Goal: Transaction & Acquisition: Subscribe to service/newsletter

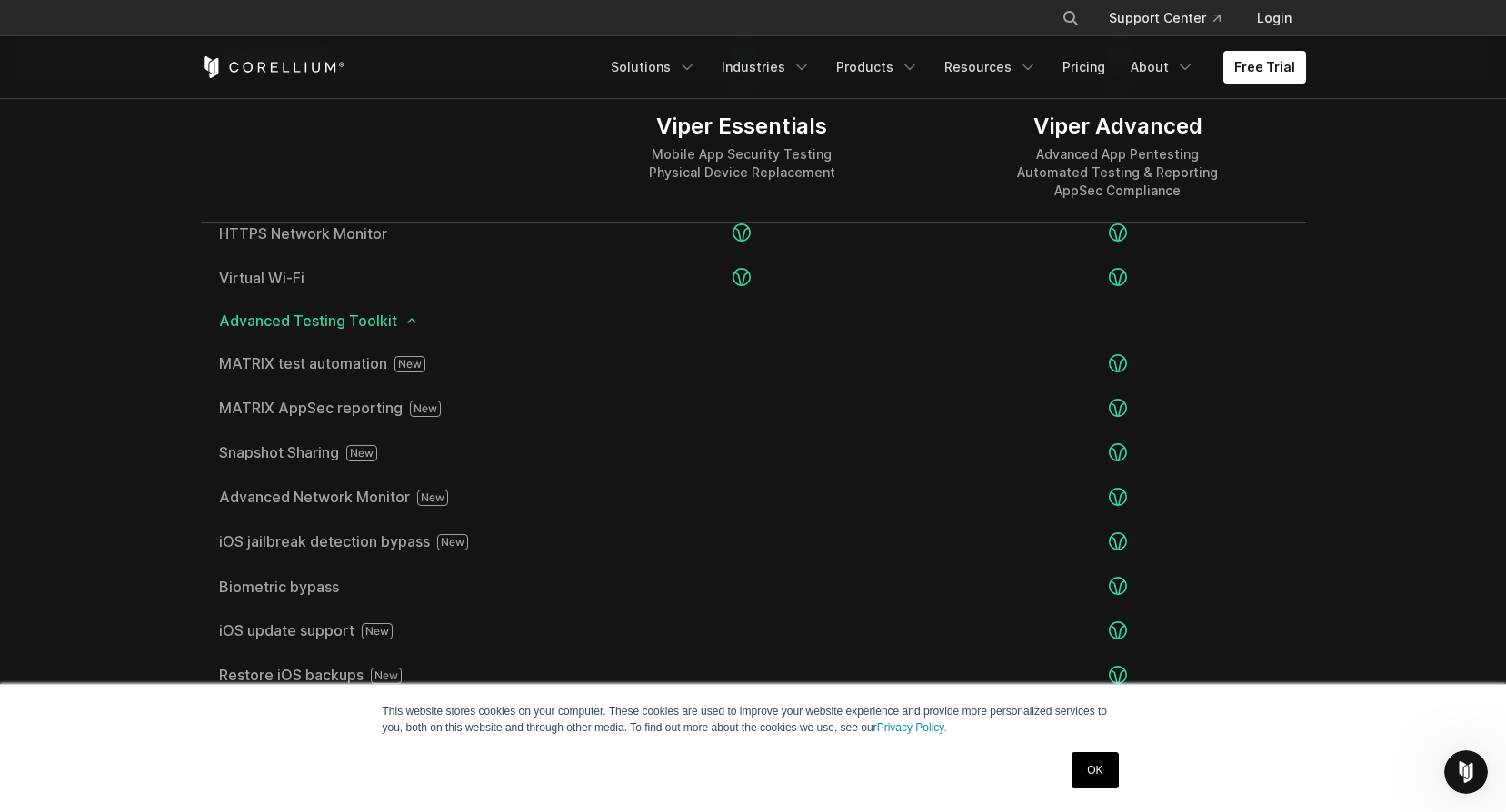
scroll to position [3088, 0]
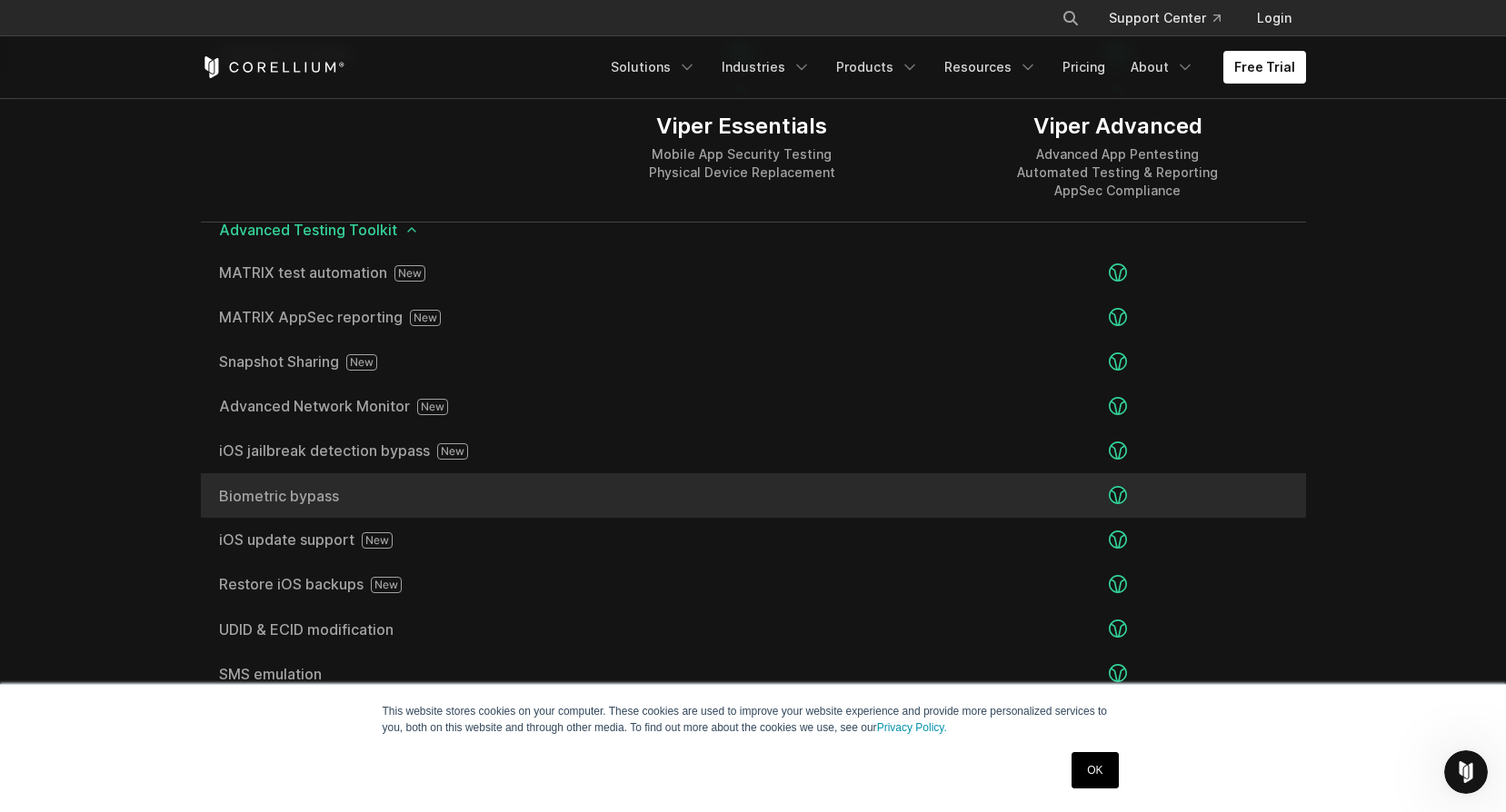
click at [256, 494] on span "Biometric bypass" at bounding box center [377, 495] width 317 height 14
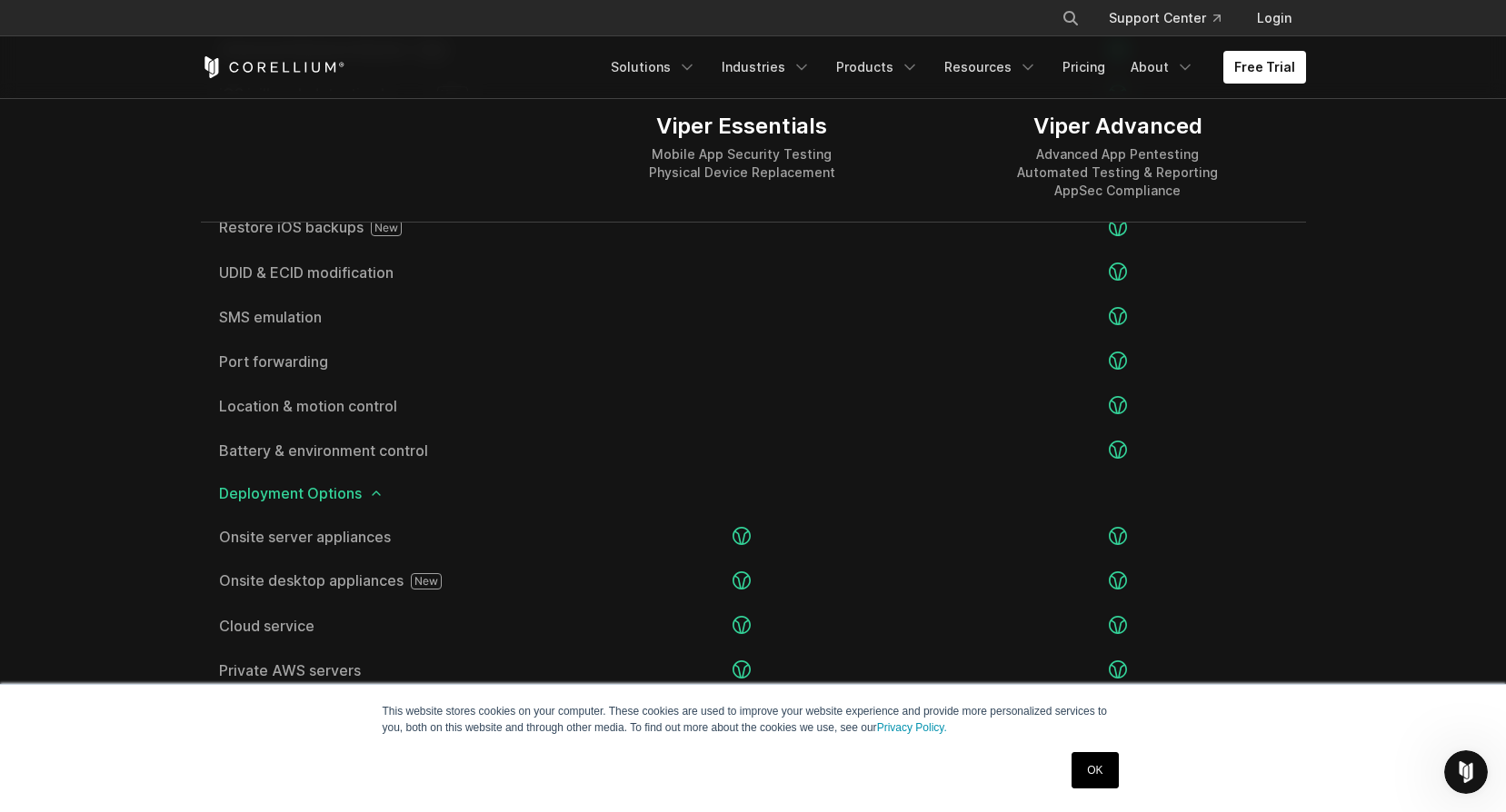
scroll to position [3451, 0]
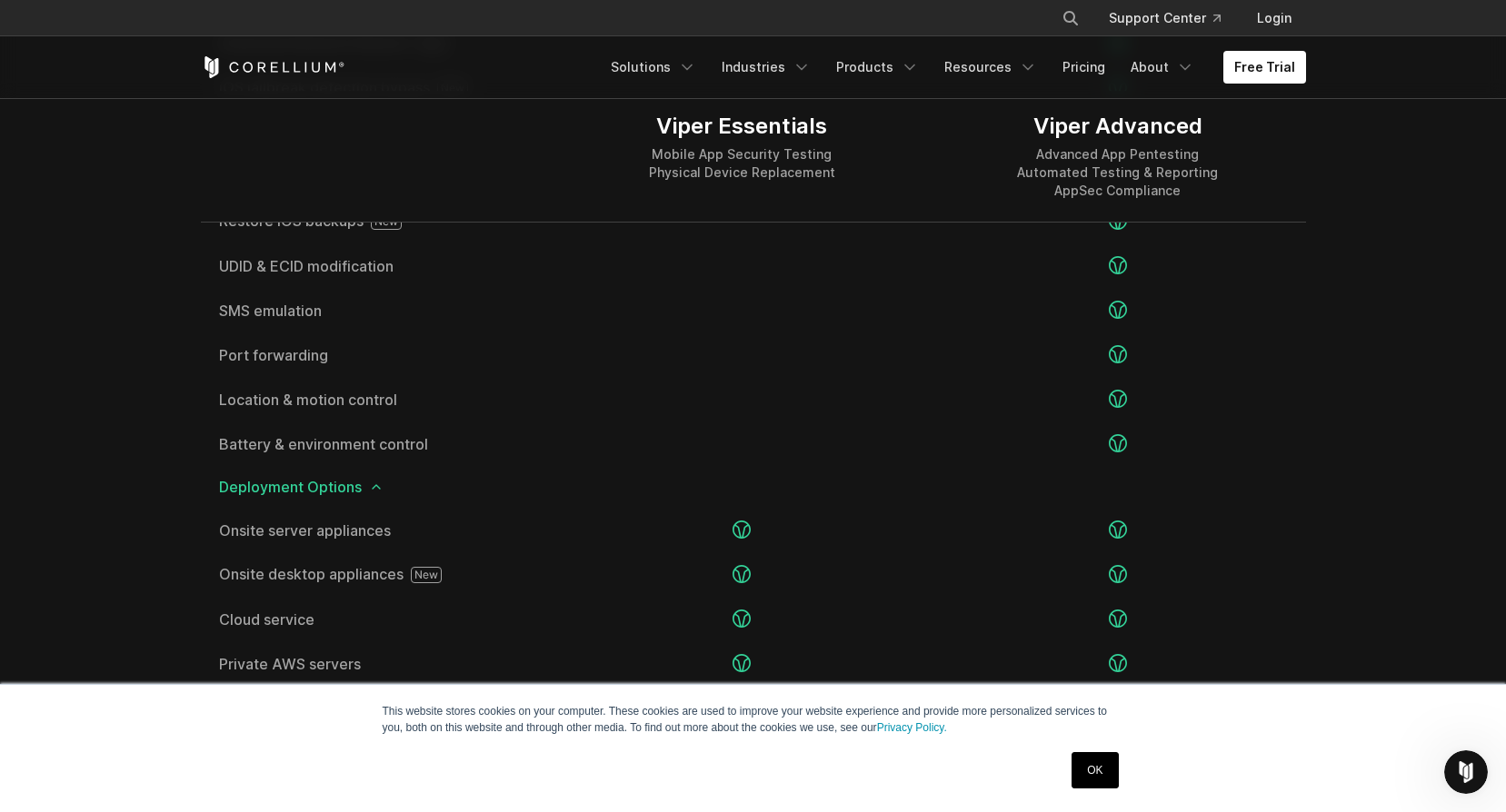
click at [1092, 767] on link "OK" at bounding box center [1094, 770] width 46 height 37
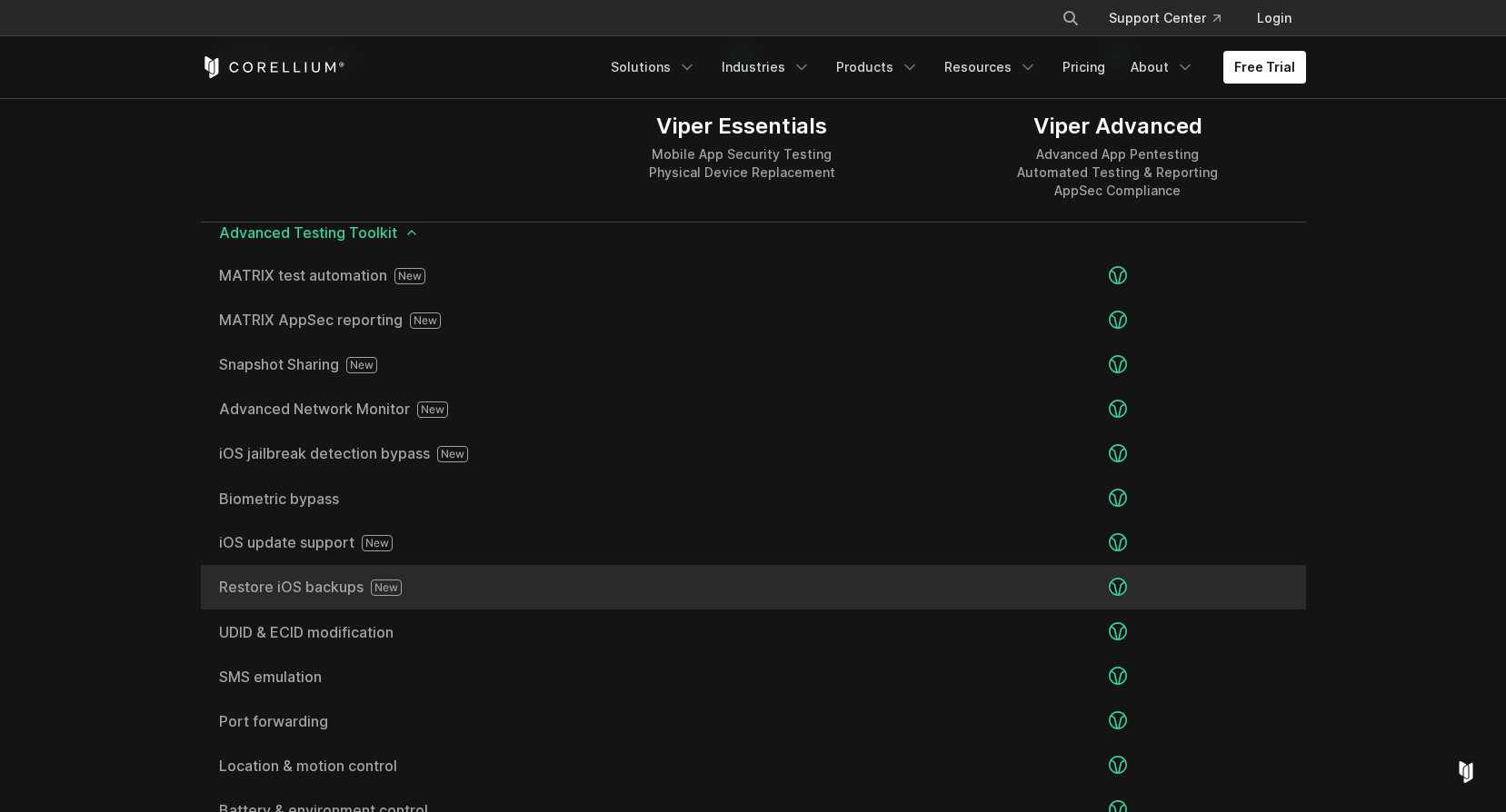
scroll to position [3088, 0]
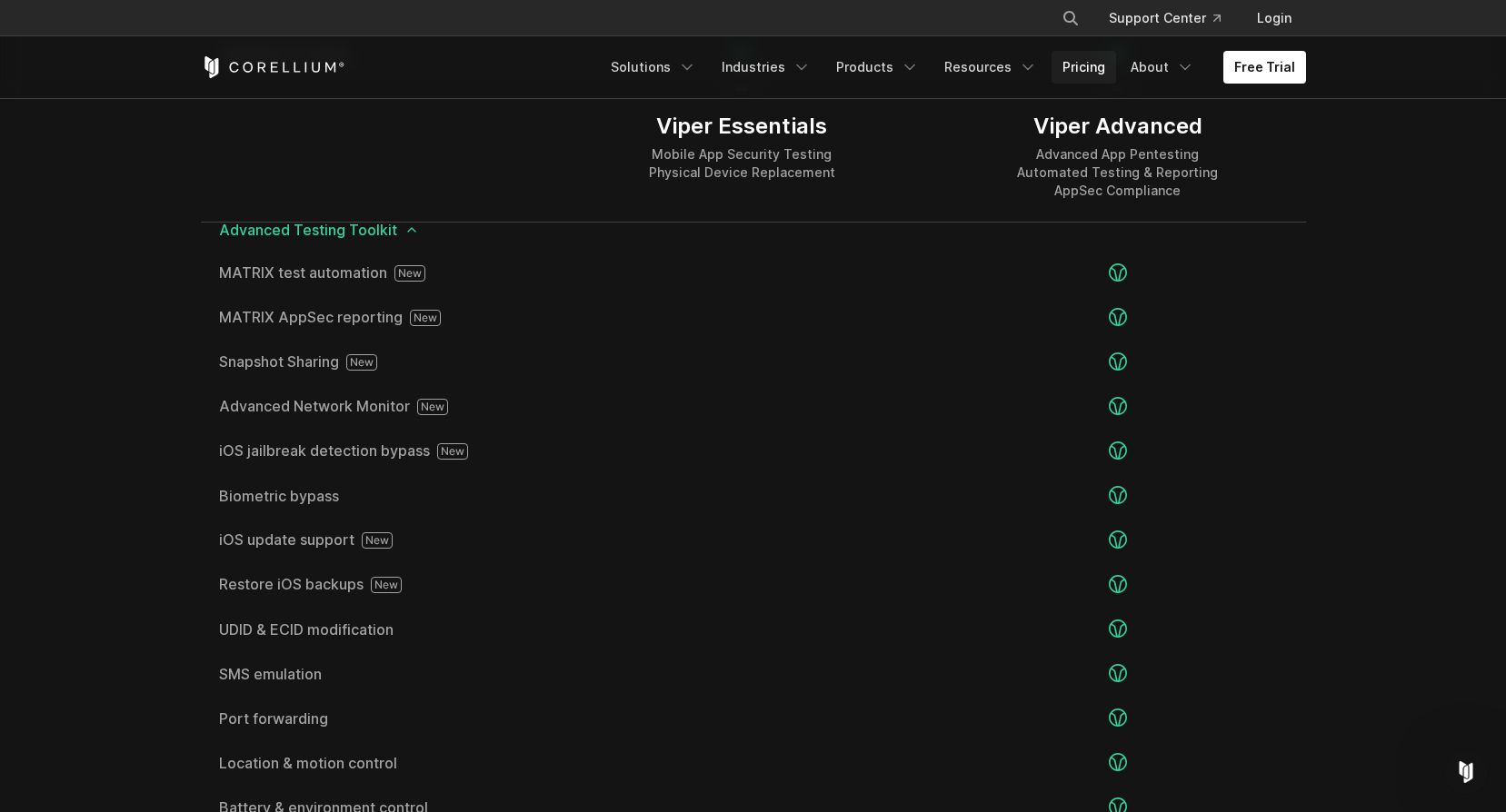
click at [1073, 72] on link "Pricing" at bounding box center [1083, 67] width 64 height 33
